Goal: Task Accomplishment & Management: Complete application form

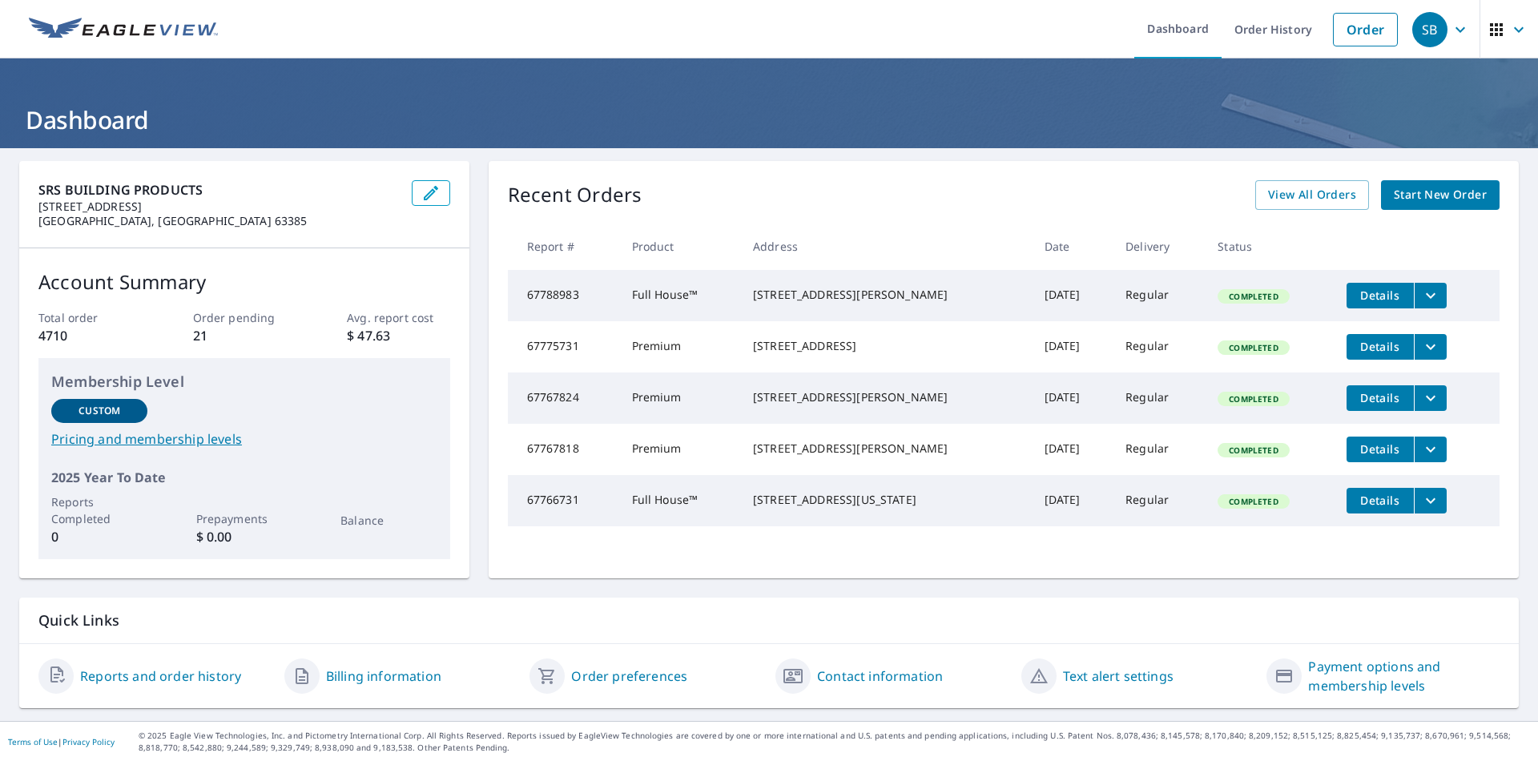
click at [1421, 294] on icon "filesDropdownBtn-67788983" at bounding box center [1430, 295] width 19 height 19
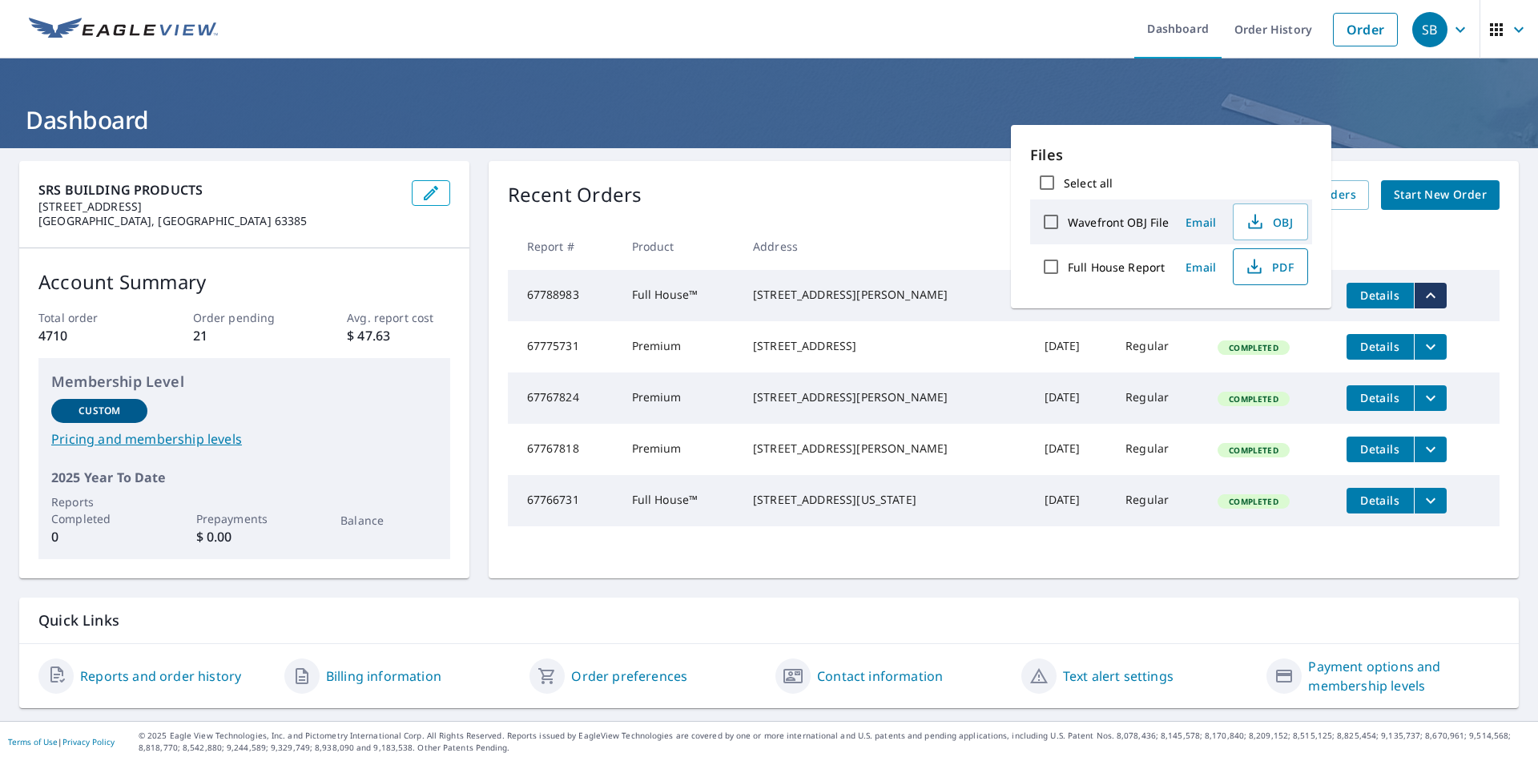
click at [1294, 264] on button "PDF" at bounding box center [1270, 266] width 75 height 37
click at [650, 118] on h1 "Dashboard" at bounding box center [769, 119] width 1500 height 33
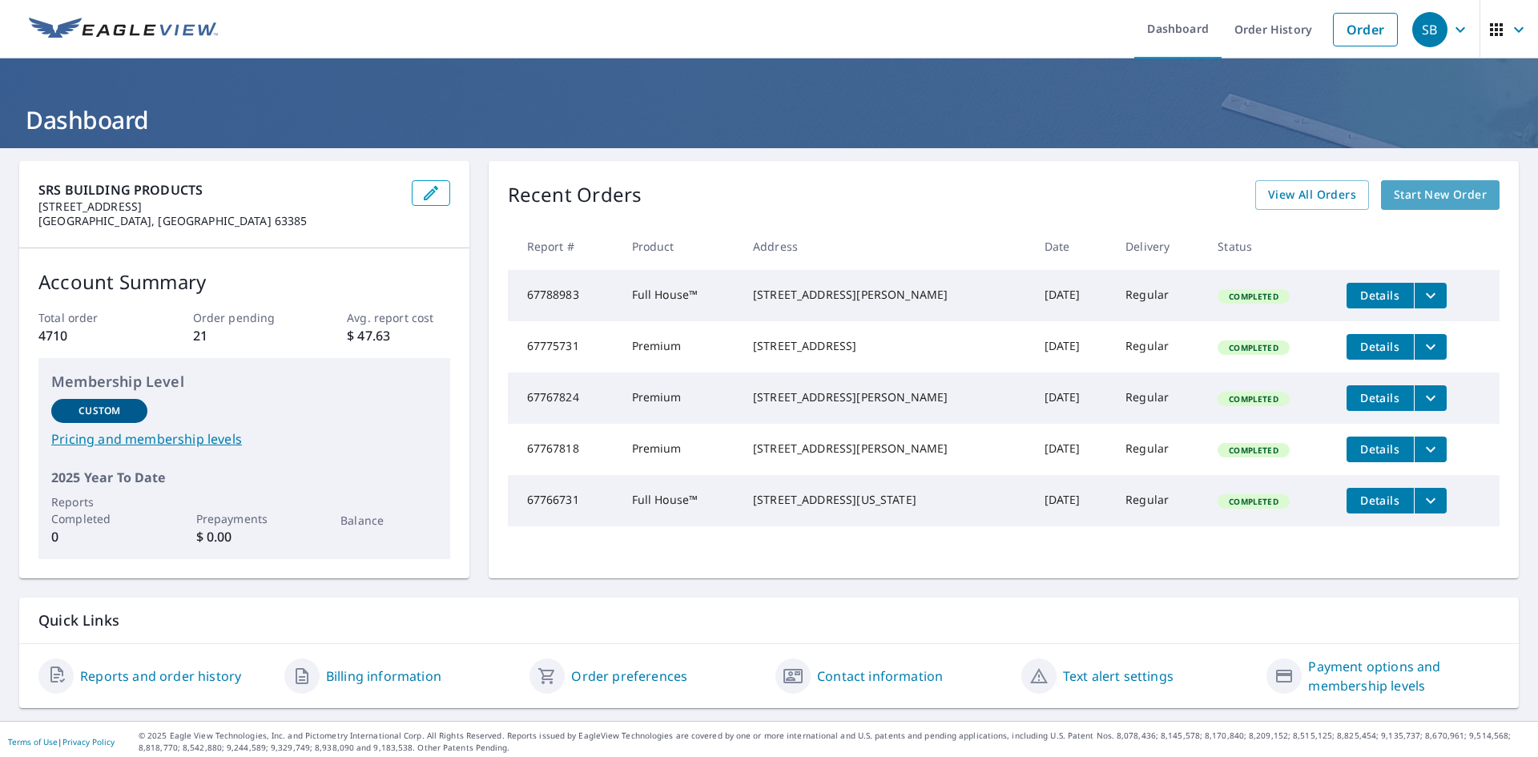
click at [1435, 191] on span "Start New Order" at bounding box center [1440, 195] width 93 height 20
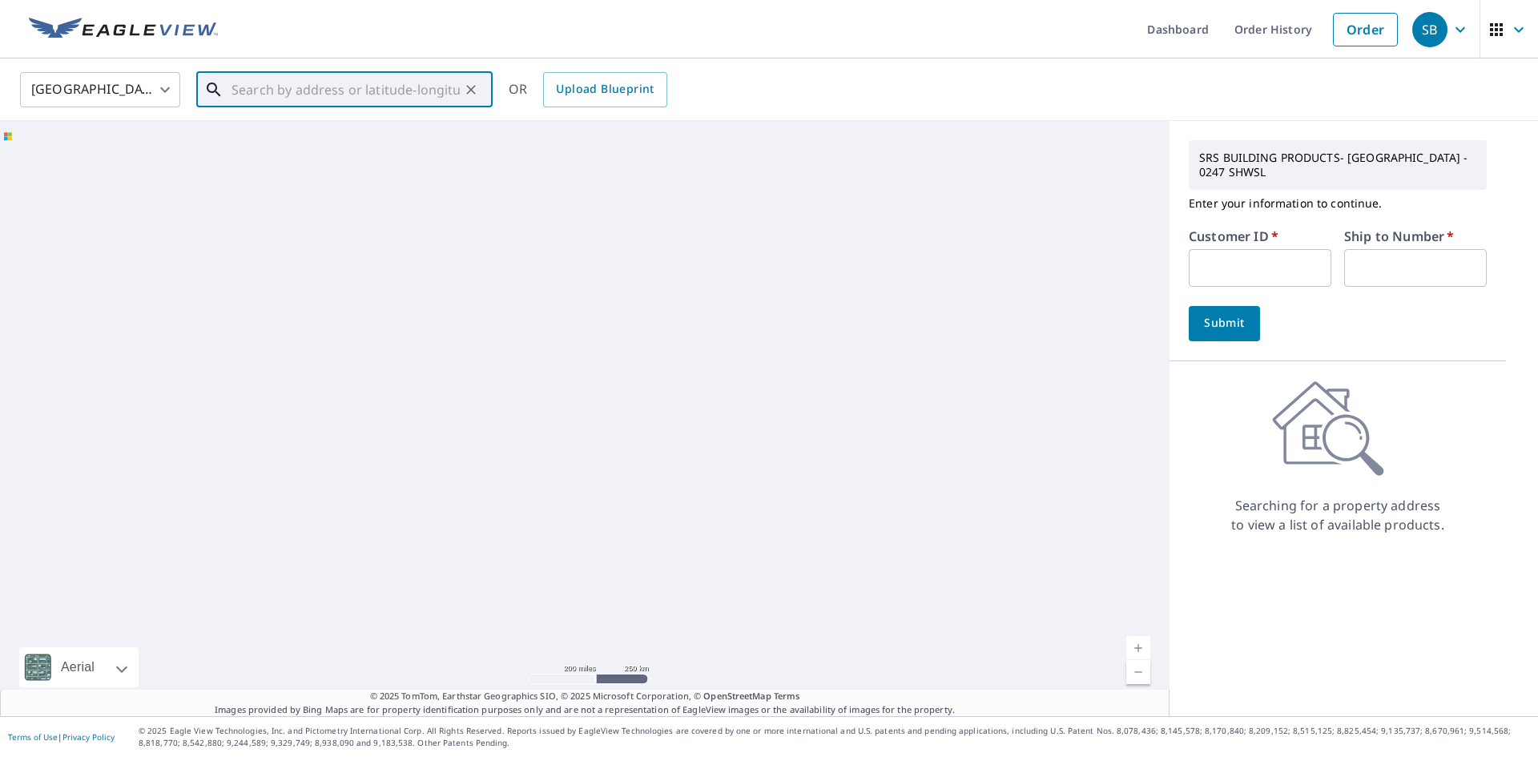
click at [387, 86] on input "text" at bounding box center [346, 89] width 228 height 45
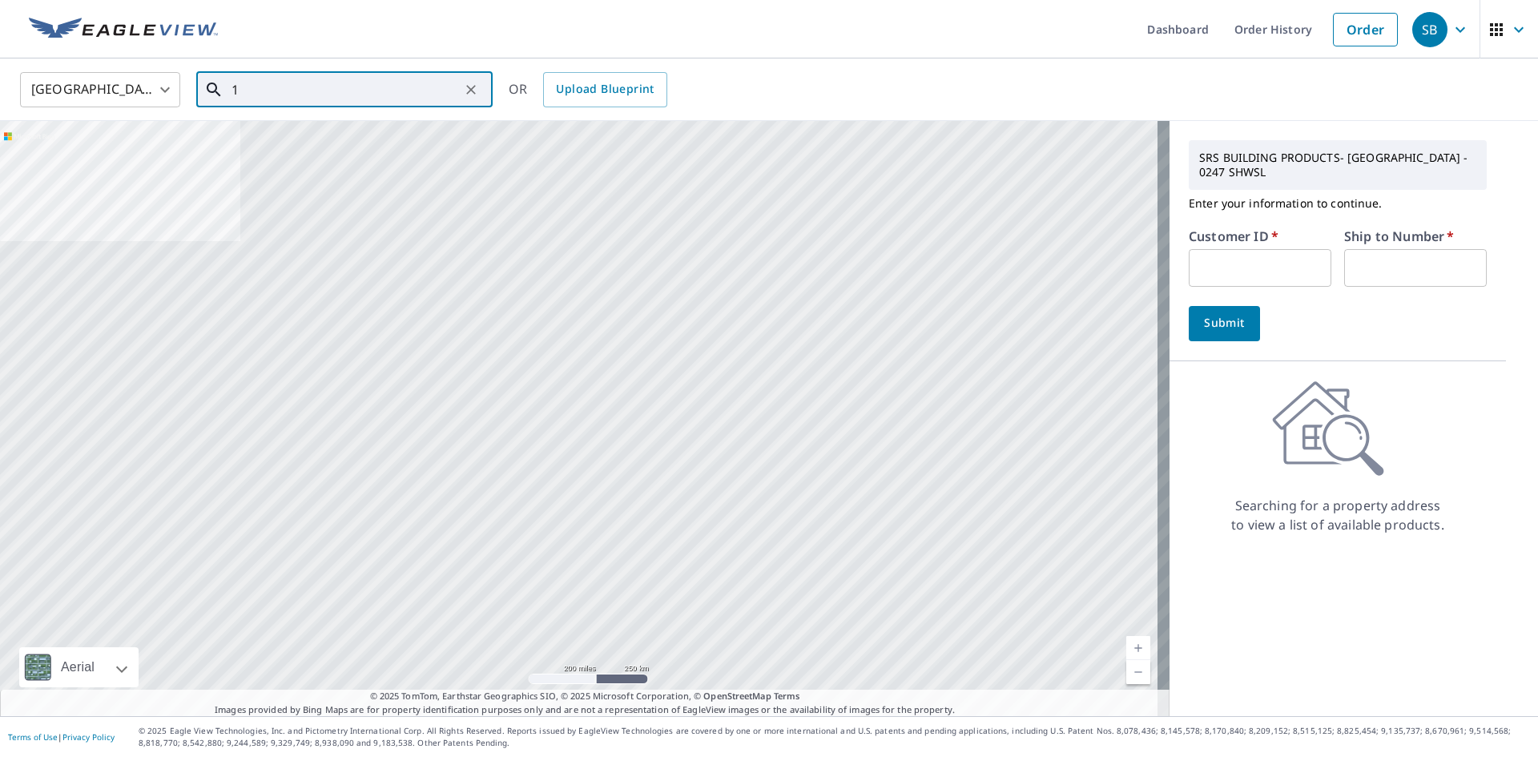
type input "10"
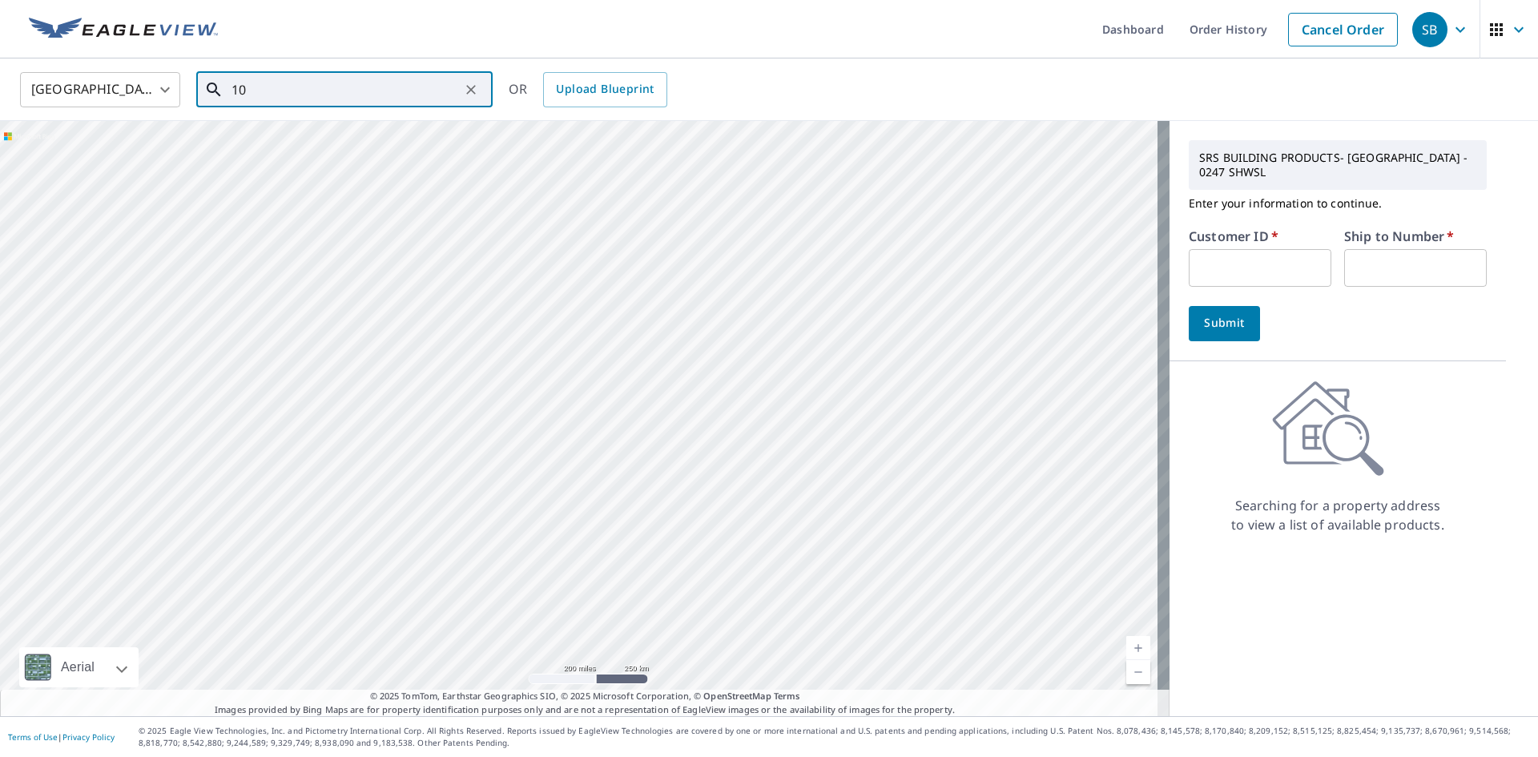
drag, startPoint x: 387, startPoint y: 86, endPoint x: 207, endPoint y: 90, distance: 180.3
click at [207, 90] on div "10 ​" at bounding box center [344, 89] width 296 height 35
click at [610, 99] on span "Upload Blueprint" at bounding box center [605, 89] width 98 height 20
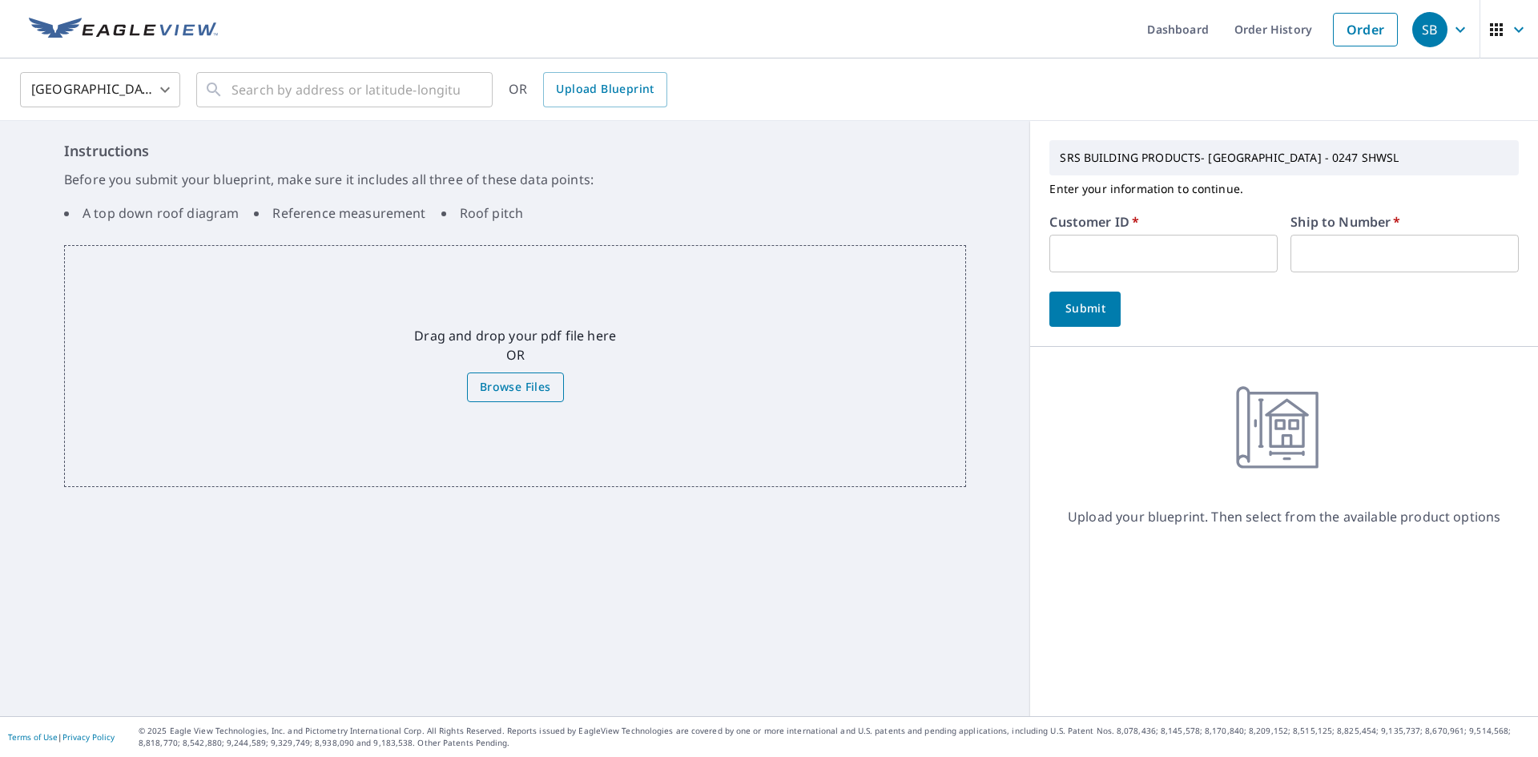
click at [526, 384] on span "Browse Files" at bounding box center [515, 387] width 71 height 20
click at [0, 0] on input "Browse Files" at bounding box center [0, 0] width 0 height 0
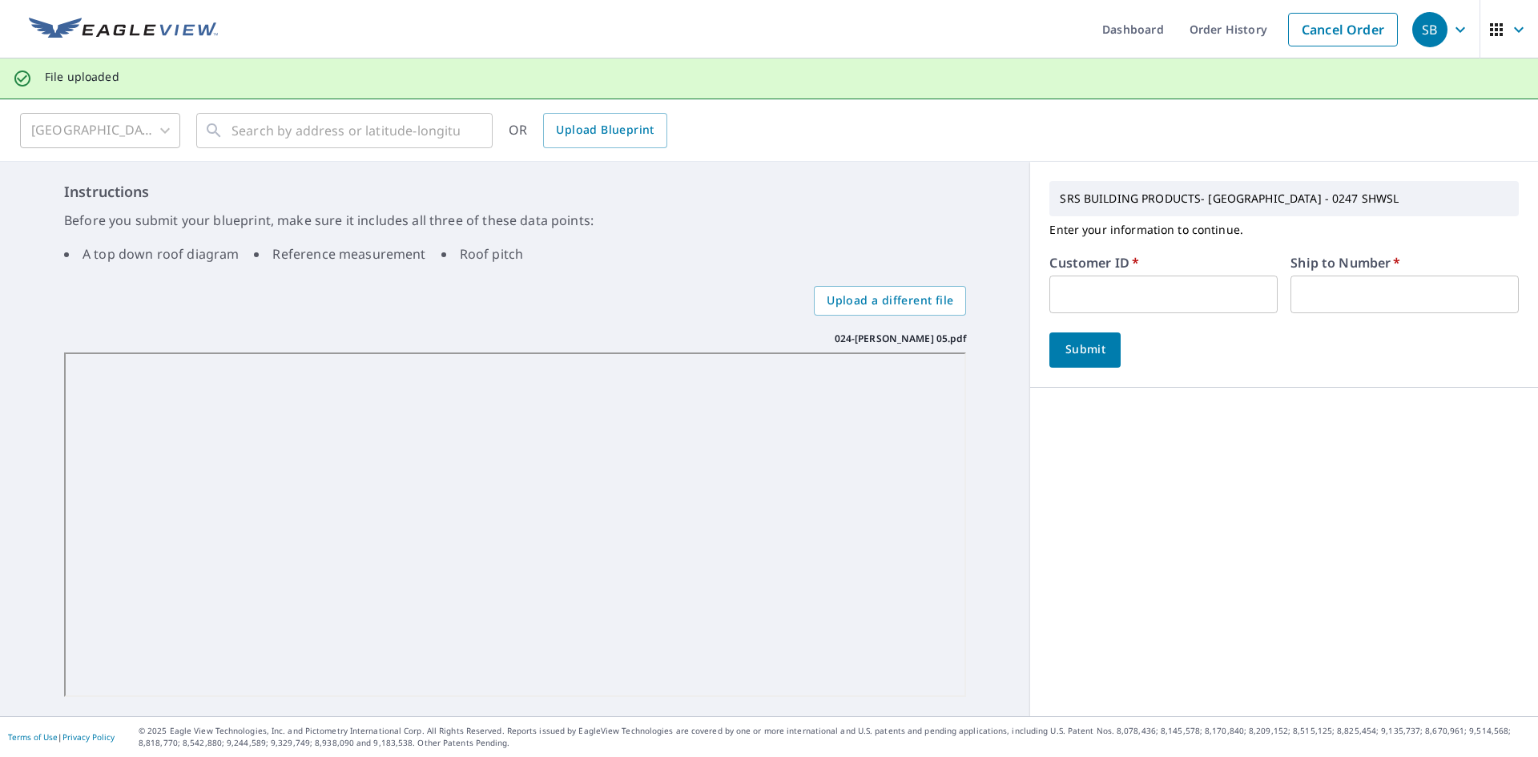
click at [1143, 300] on input "text" at bounding box center [1164, 295] width 228 height 38
type input "ton247"
type input "1"
click at [1077, 353] on span "Submit" at bounding box center [1085, 350] width 46 height 20
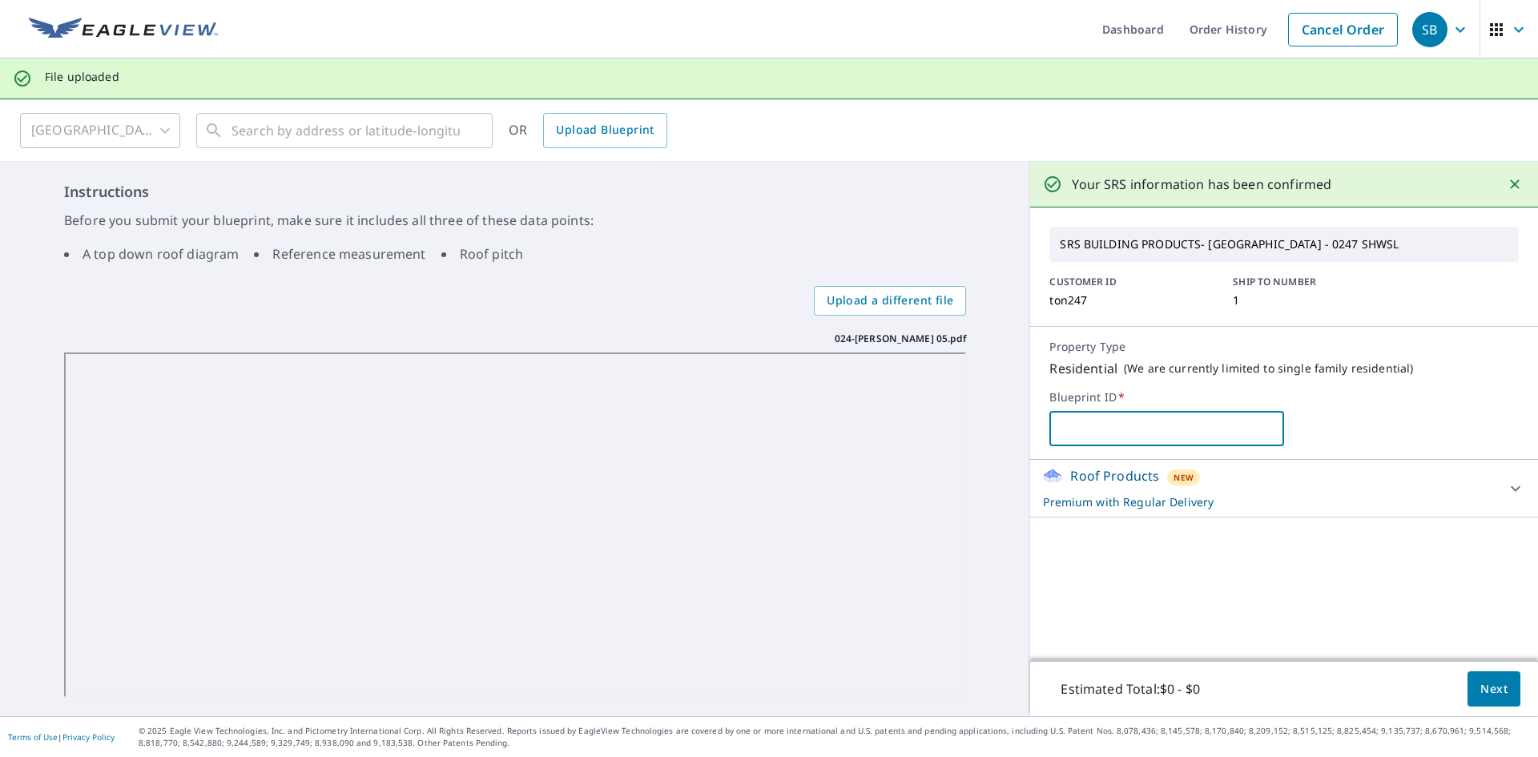
click at [1125, 429] on input "text" at bounding box center [1167, 428] width 235 height 45
type input "ZERJAR"
click at [1485, 689] on span "Next" at bounding box center [1494, 689] width 27 height 20
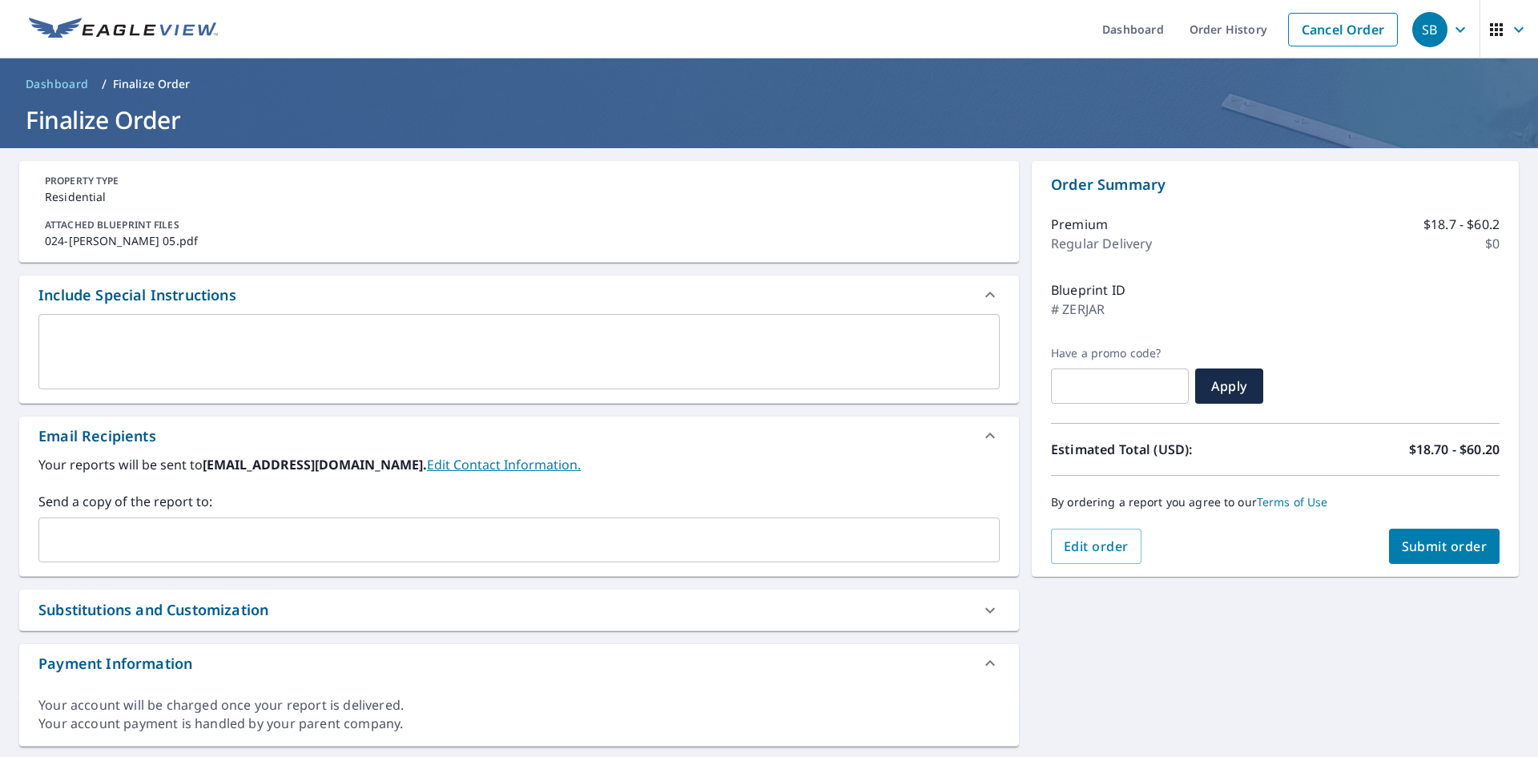
click at [191, 539] on input "text" at bounding box center [507, 540] width 923 height 30
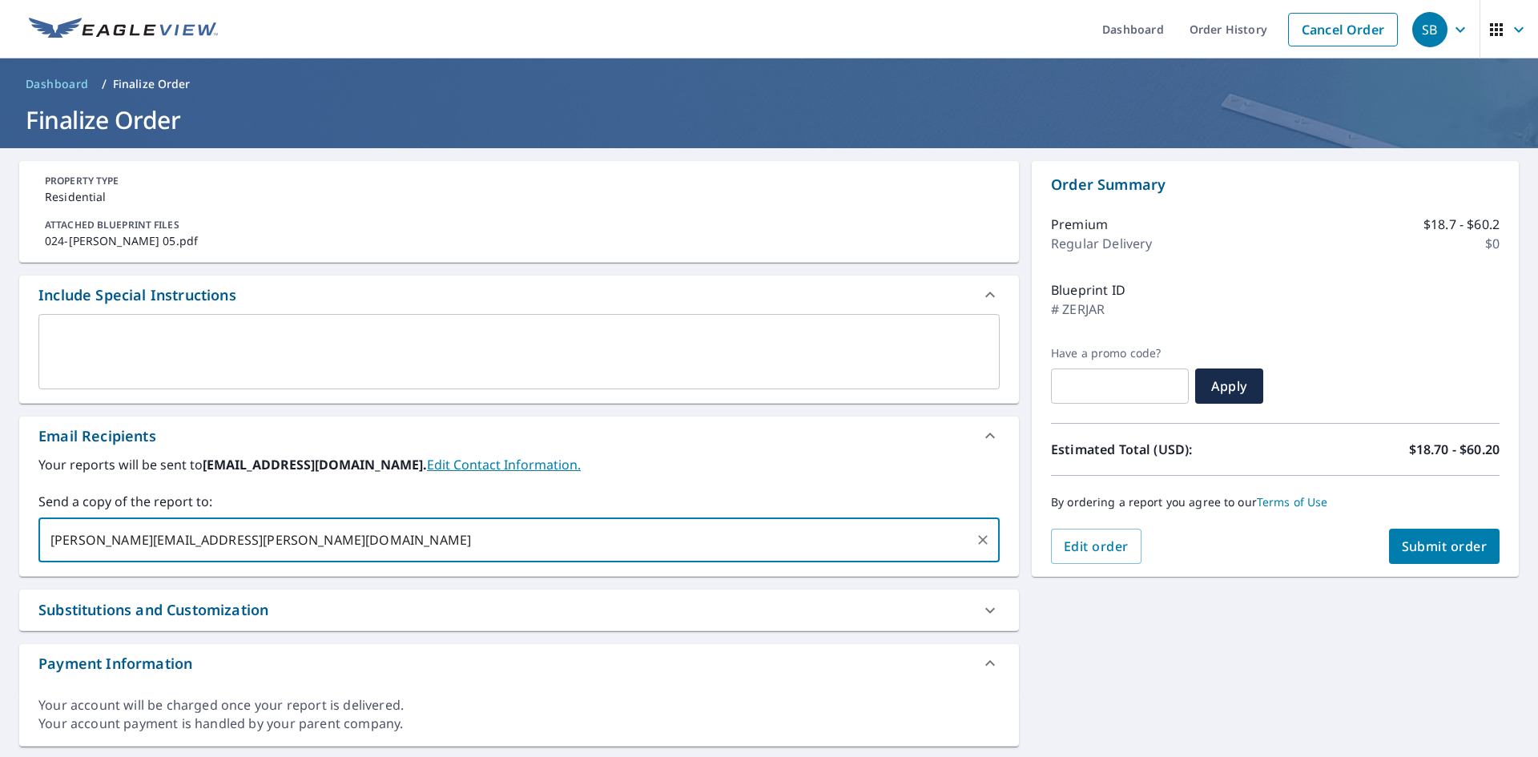
type input "[PERSON_NAME][EMAIL_ADDRESS][PERSON_NAME][DOMAIN_NAME]"
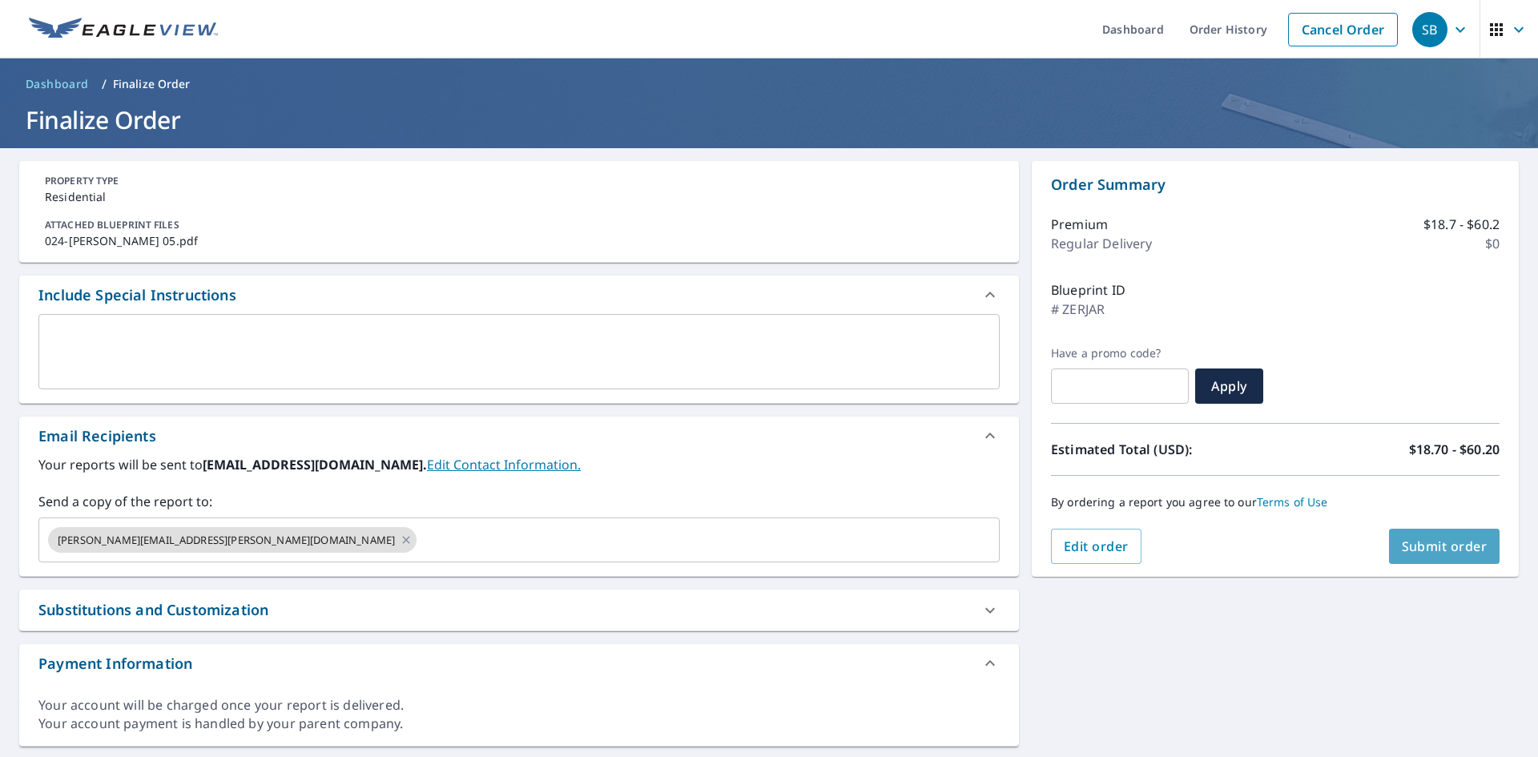
click at [1411, 545] on span "Submit order" at bounding box center [1445, 547] width 86 height 18
checkbox input "true"
